Goal: Information Seeking & Learning: Learn about a topic

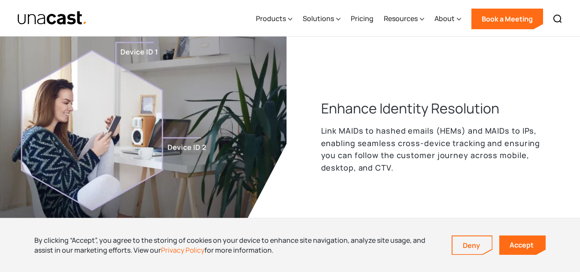
scroll to position [421, 0]
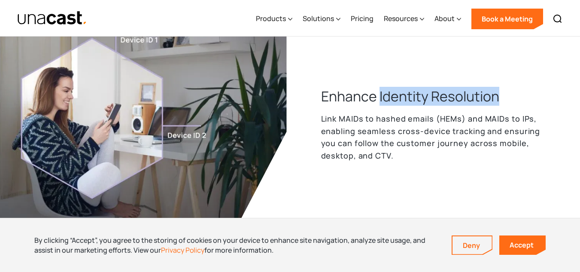
drag, startPoint x: 503, startPoint y: 95, endPoint x: 379, endPoint y: 90, distance: 124.2
click at [379, 90] on div "Enhance Identity Resolution Link MAIDs to hashed emails (HEMs) and MAIDs to IPs…" at bounding box center [420, 129] width 253 height 85
copy h3 "Identity Resolution"
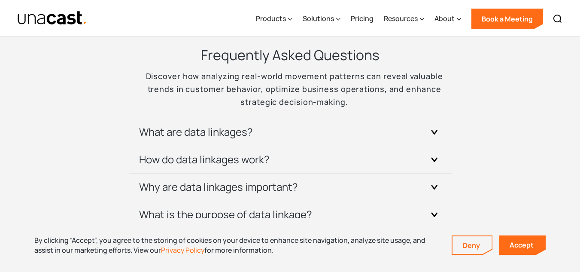
scroll to position [2693, 0]
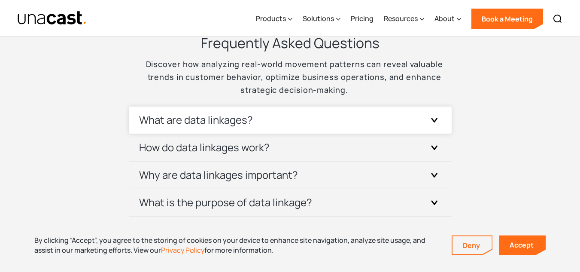
click at [443, 128] on div "What are data linkages? Data linkages involve connecting datasets from differen…" at bounding box center [290, 120] width 323 height 27
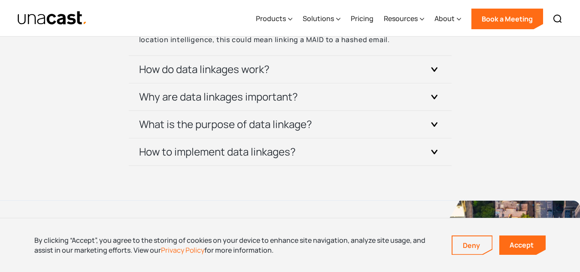
scroll to position [2827, 0]
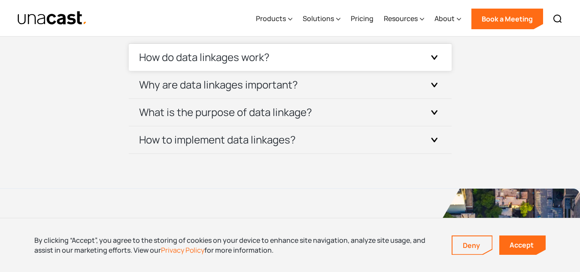
click at [434, 67] on div "How do data linkages work?" at bounding box center [290, 57] width 302 height 27
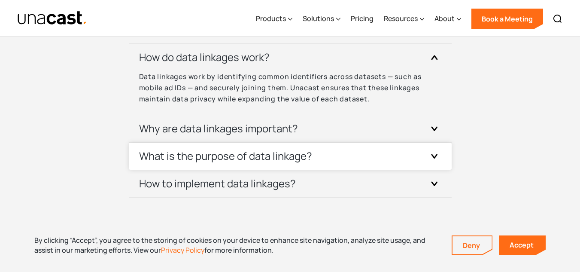
click at [439, 150] on div at bounding box center [435, 156] width 14 height 14
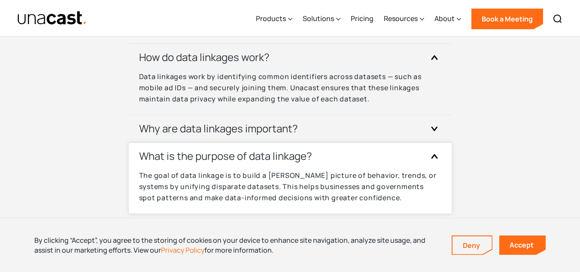
click at [439, 150] on div at bounding box center [435, 156] width 14 height 14
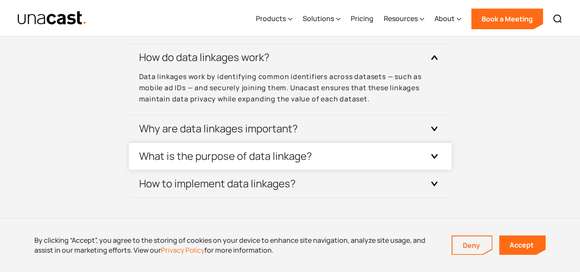
click at [439, 150] on div at bounding box center [435, 156] width 14 height 14
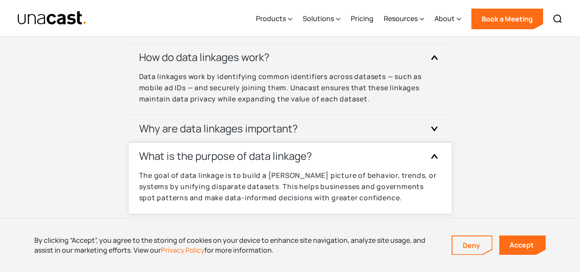
click at [439, 150] on div at bounding box center [435, 156] width 14 height 14
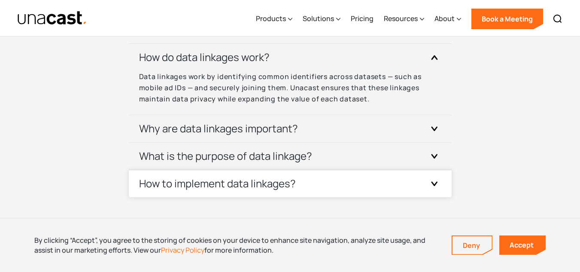
click at [439, 191] on div "How to implement data linkages?" at bounding box center [290, 183] width 302 height 27
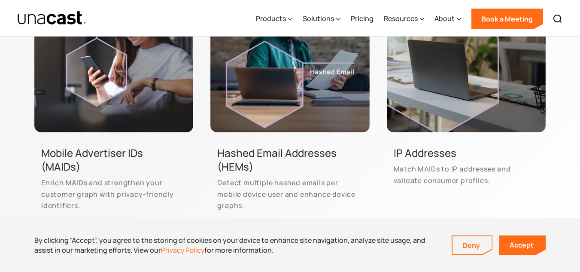
scroll to position [2428, 0]
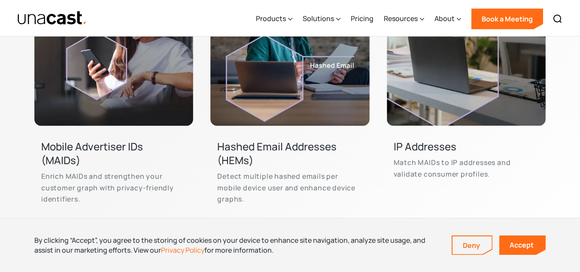
click at [280, 58] on img at bounding box center [289, 46] width 159 height 159
click at [266, 145] on h3 "Hashed Email Addresses (HEMs)" at bounding box center [289, 153] width 145 height 27
click at [236, 175] on p "Detect multiple hashed emails per mobile device user and enhance device graphs." at bounding box center [289, 188] width 145 height 34
click at [238, 186] on p "Detect multiple hashed emails per mobile device user and enhance device graphs." at bounding box center [289, 188] width 145 height 34
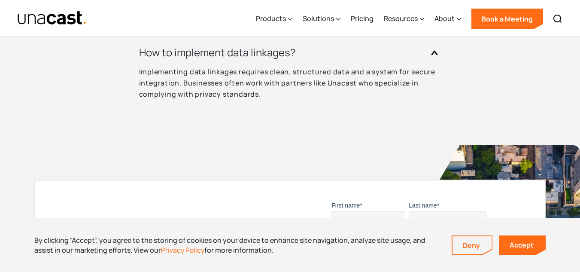
scroll to position [3002, 0]
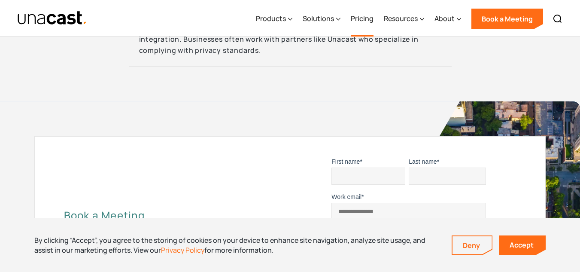
click at [359, 16] on link "Pricing" at bounding box center [362, 18] width 23 height 35
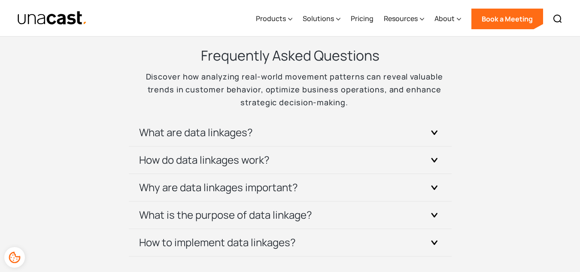
scroll to position [2687, 0]
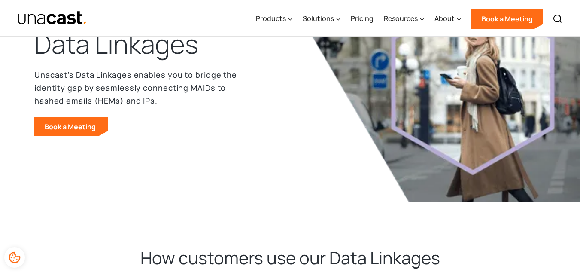
scroll to position [50, 0]
